Goal: Information Seeking & Learning: Learn about a topic

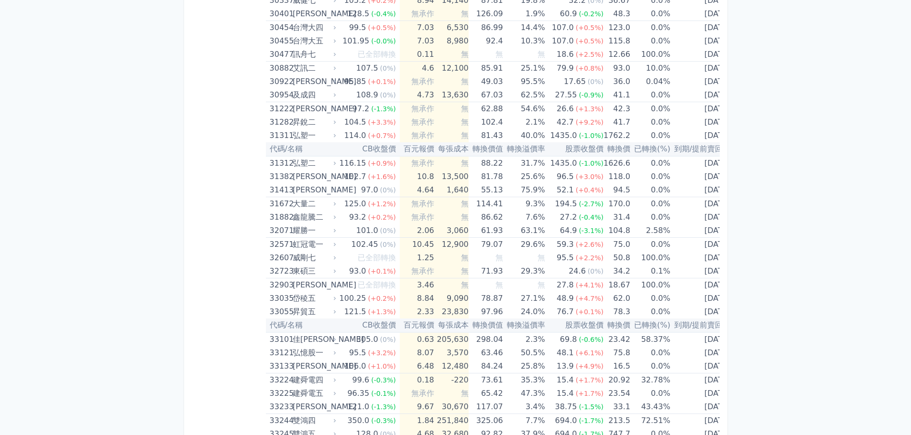
scroll to position [4578, 0]
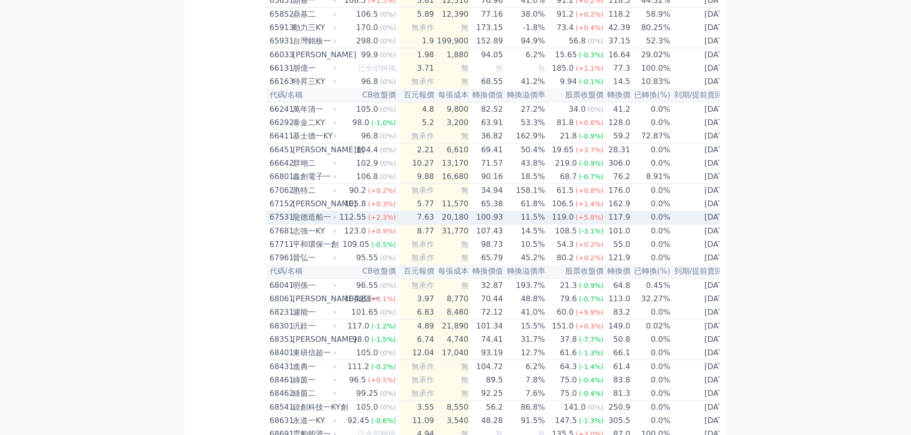
click at [483, 219] on td "100.93" at bounding box center [485, 218] width 34 height 14
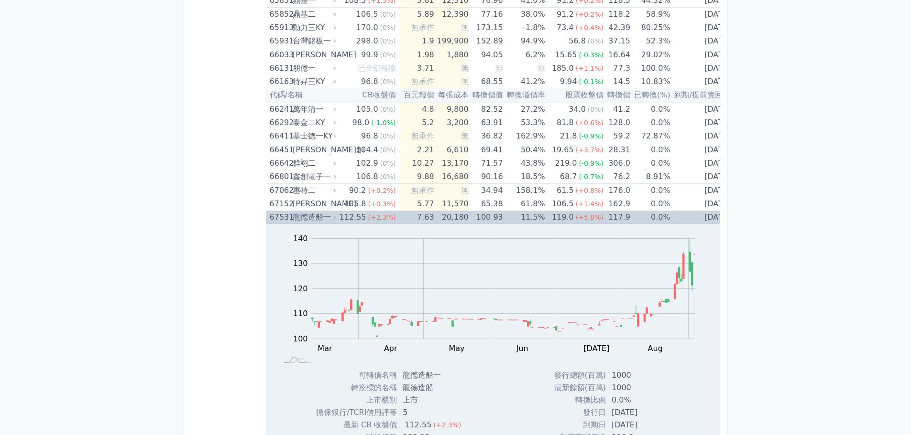
click at [717, 255] on div "Zoom Out 100 80 90 100 110 120 130 140 150 L Mar Apr May Jun [DATE] Aug Sep Oct…" at bounding box center [492, 296] width 452 height 145
click at [717, 256] on div "Zoom Out 100 80 90 100 110 120 130 140 150 L Mar Apr May Jun [DATE] Aug Sep Oct…" at bounding box center [492, 296] width 452 height 145
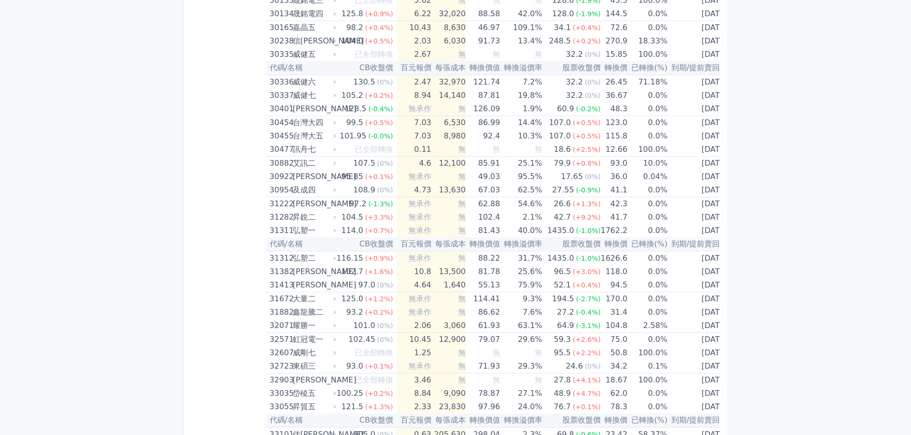
scroll to position [1973, 0]
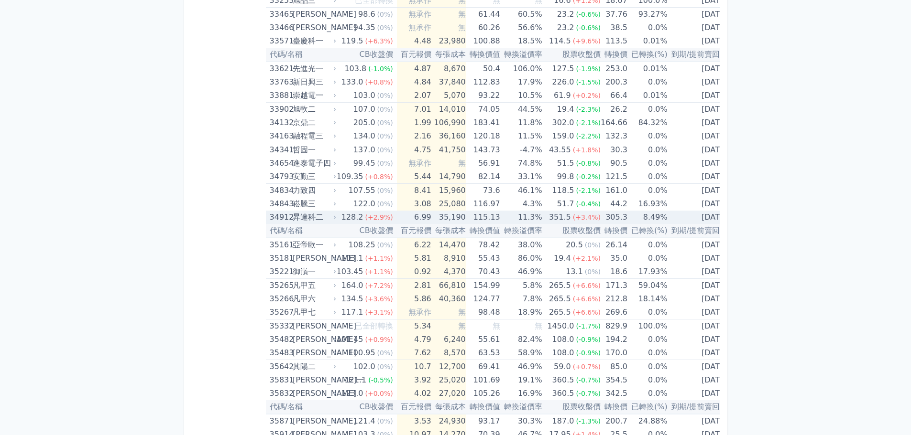
click at [573, 220] on span "(+3.4%)" at bounding box center [587, 218] width 28 height 8
click at [573, 219] on span "(+3.4%)" at bounding box center [587, 218] width 28 height 8
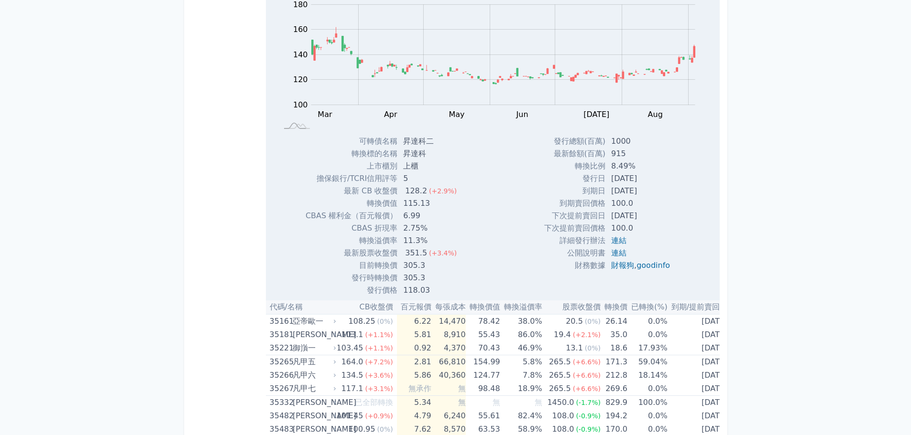
scroll to position [2307, 0]
